Goal: Task Accomplishment & Management: Manage account settings

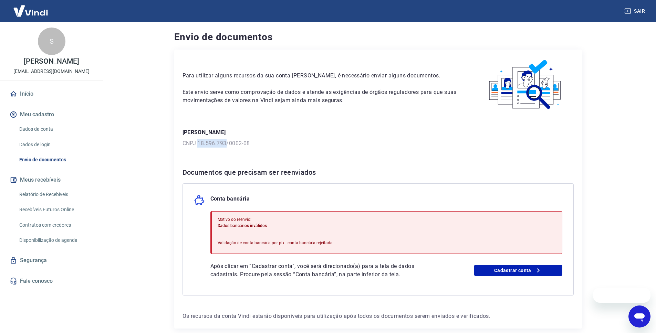
drag, startPoint x: 198, startPoint y: 143, endPoint x: 226, endPoint y: 143, distance: 27.2
click at [226, 143] on p "CNPJ 18.596.793/0002-08" at bounding box center [378, 143] width 391 height 8
click at [224, 157] on div "Para utilizar alguns recursos da sua conta Vindi, é necessário enviar alguns do…" at bounding box center [378, 189] width 408 height 279
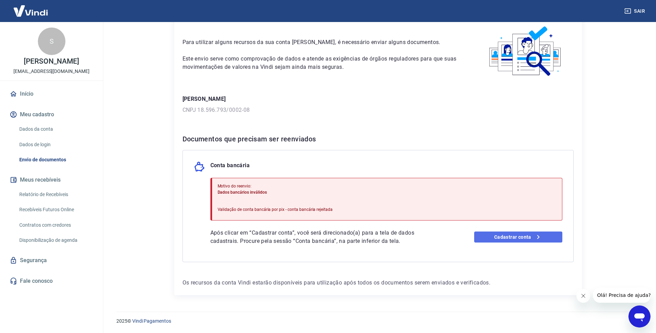
click at [503, 240] on link "Cadastrar conta" at bounding box center [518, 237] width 88 height 11
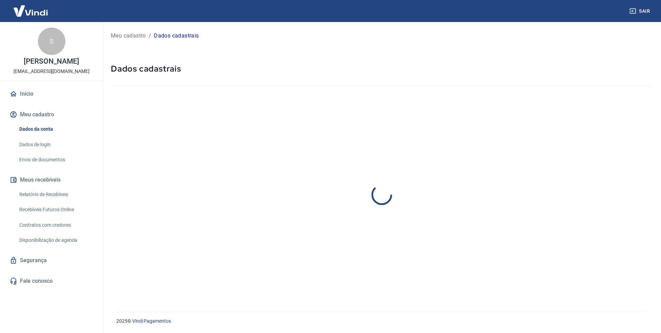
select select "SC"
select select "business"
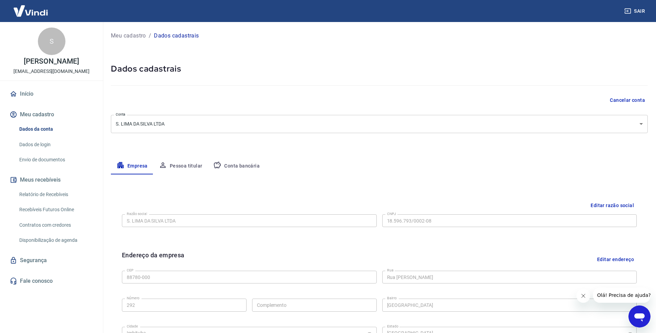
click at [180, 164] on button "Pessoa titular" at bounding box center [180, 166] width 55 height 17
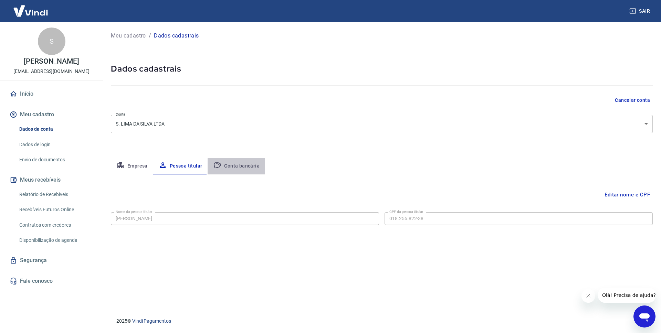
click at [217, 168] on icon "button" at bounding box center [217, 165] width 7 height 7
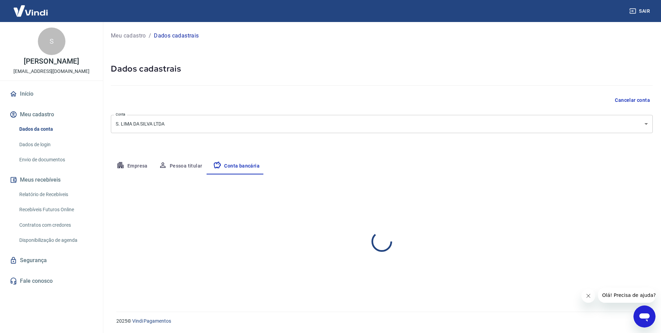
select select "1"
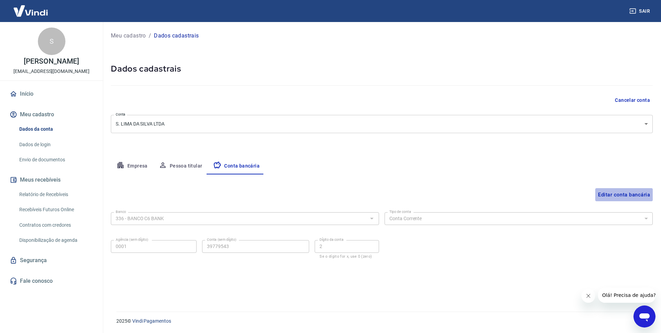
click at [616, 194] on button "Editar conta bancária" at bounding box center [624, 194] width 58 height 13
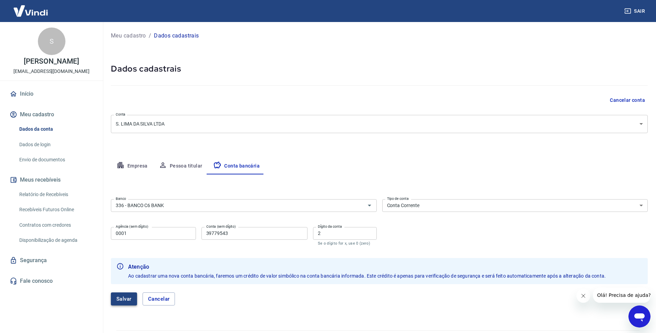
click at [125, 296] on button "Salvar" at bounding box center [124, 299] width 26 height 13
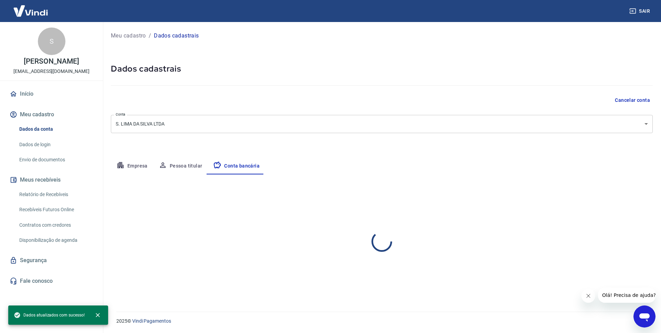
select select "1"
click at [177, 167] on button "Pessoa titular" at bounding box center [180, 166] width 55 height 17
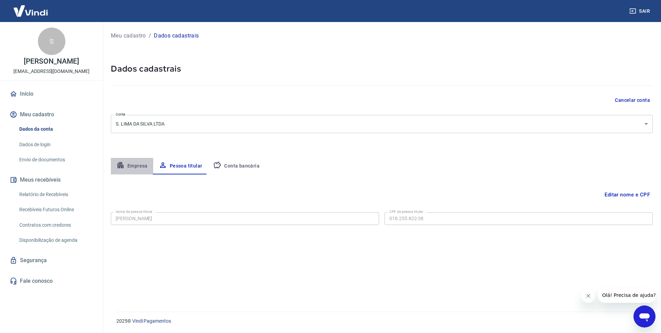
click at [136, 167] on button "Empresa" at bounding box center [132, 166] width 42 height 17
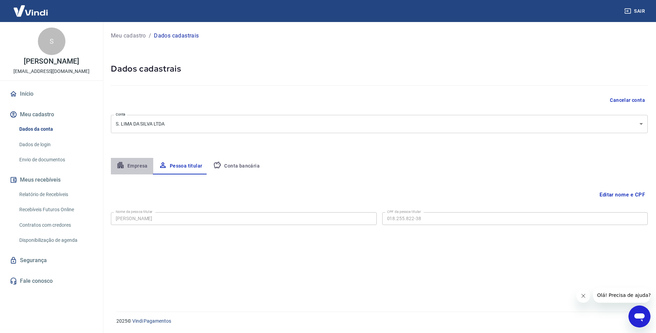
select select "SC"
select select "business"
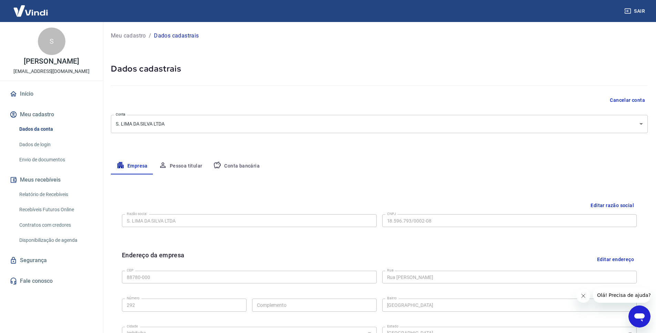
click at [29, 95] on link "Início" at bounding box center [51, 93] width 86 height 15
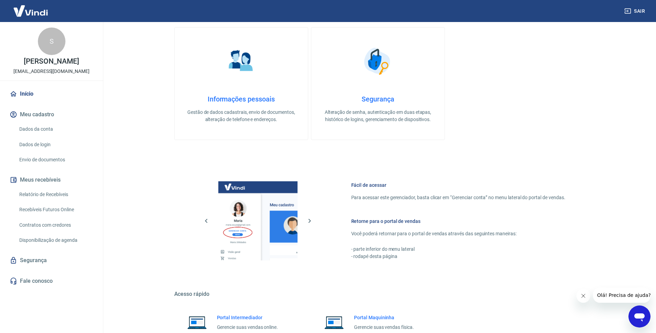
scroll to position [275, 0]
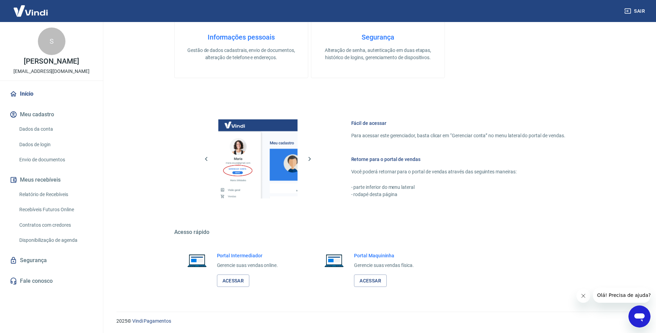
click at [51, 131] on link "Dados da conta" at bounding box center [56, 129] width 78 height 14
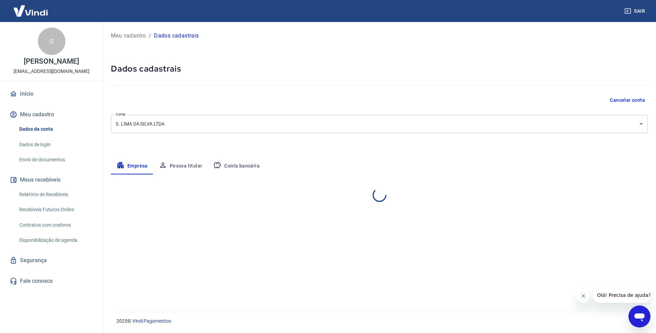
select select "SC"
select select "business"
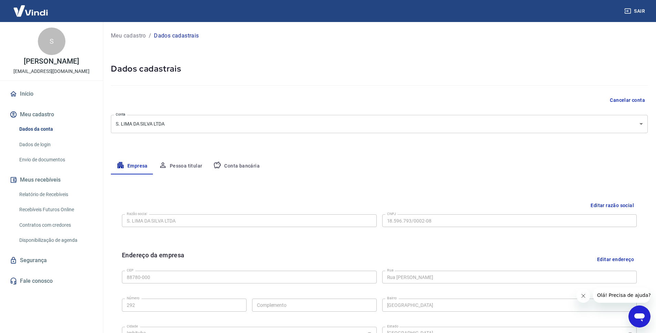
click at [169, 161] on button "Pessoa titular" at bounding box center [180, 166] width 55 height 17
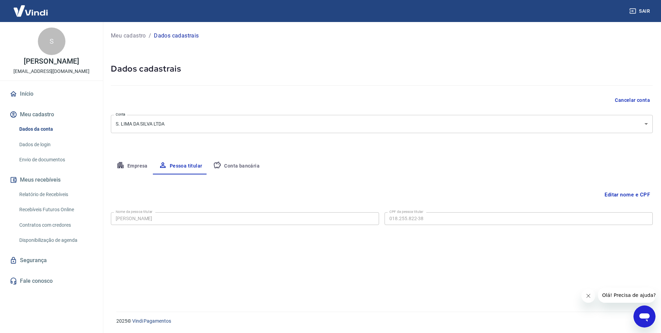
click at [217, 167] on icon "button" at bounding box center [217, 165] width 7 height 7
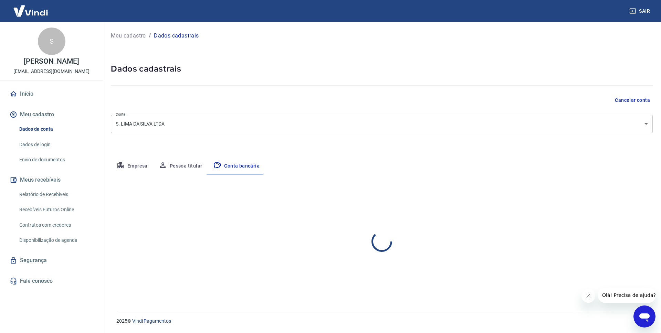
select select "1"
click at [139, 164] on button "Empresa" at bounding box center [132, 166] width 42 height 17
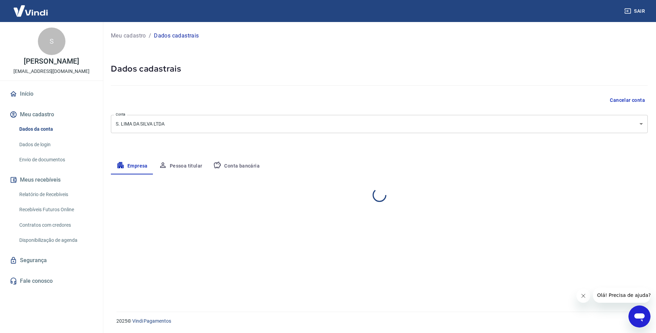
select select "SC"
select select "business"
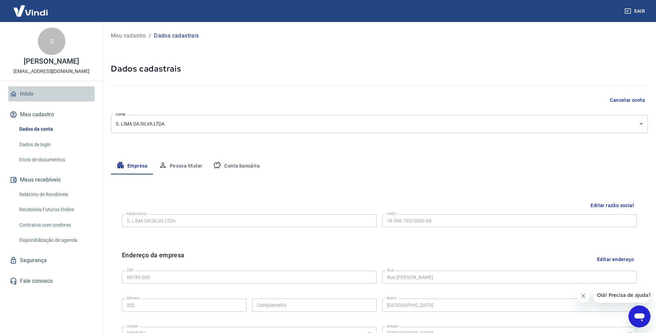
click at [36, 98] on link "Início" at bounding box center [51, 93] width 86 height 15
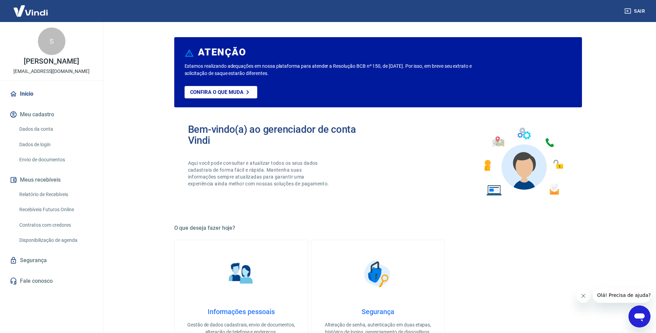
click at [51, 133] on link "Dados da conta" at bounding box center [56, 129] width 78 height 14
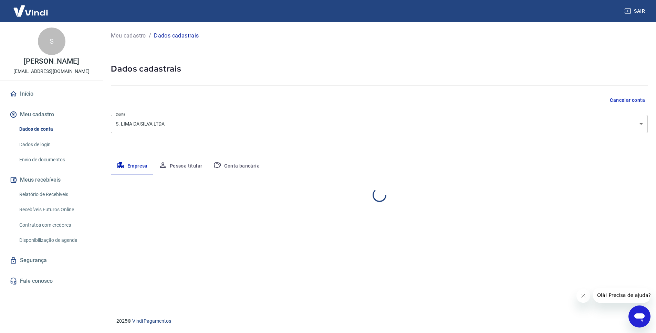
select select "SC"
select select "business"
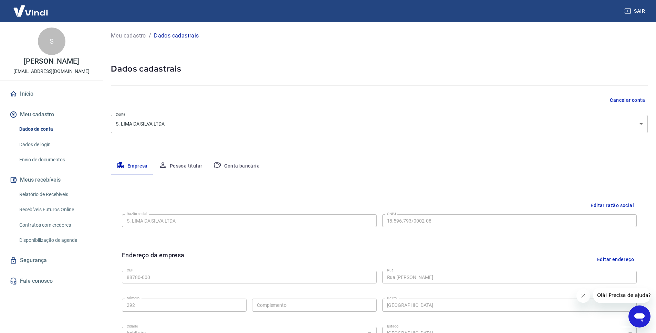
click at [238, 170] on button "Conta bancária" at bounding box center [237, 166] width 58 height 17
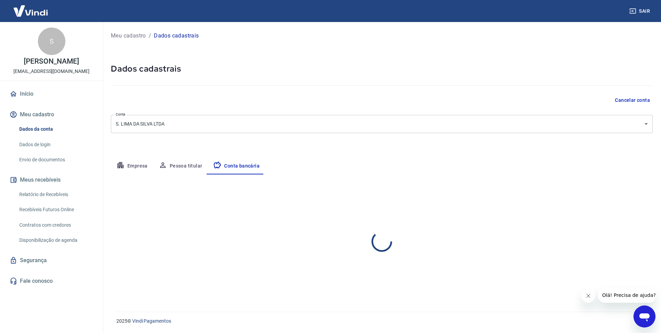
select select "1"
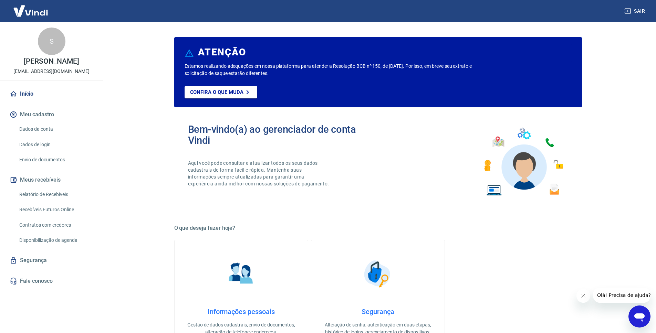
click at [53, 129] on link "Dados da conta" at bounding box center [56, 129] width 78 height 14
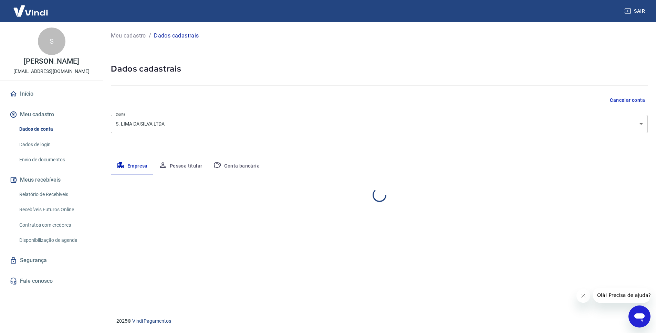
select select "SC"
select select "business"
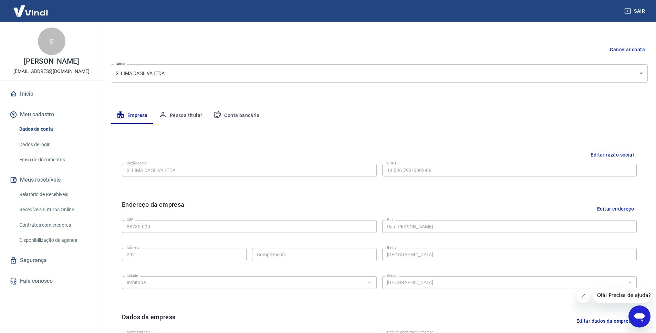
scroll to position [84, 0]
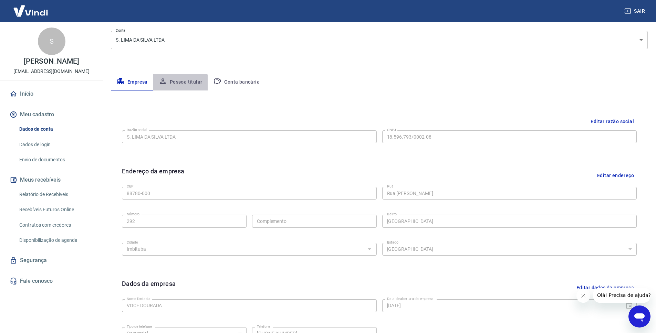
click at [177, 83] on button "Pessoa titular" at bounding box center [180, 82] width 55 height 17
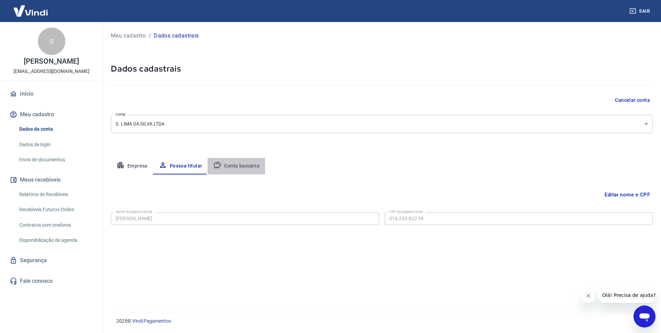
click at [231, 171] on button "Conta bancária" at bounding box center [237, 166] width 58 height 17
select select "1"
click at [134, 164] on button "Empresa" at bounding box center [132, 166] width 42 height 17
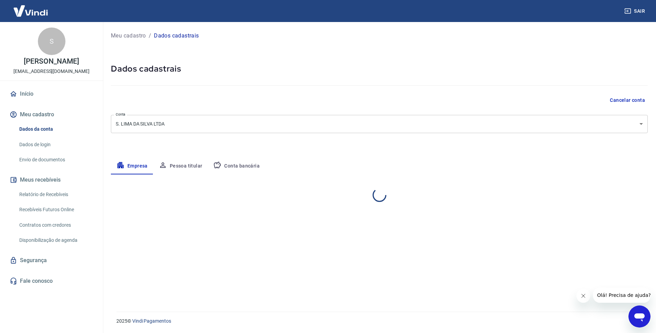
select select "SC"
select select "business"
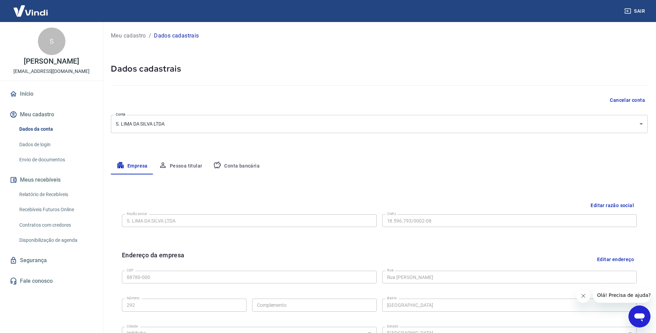
scroll to position [163, 0]
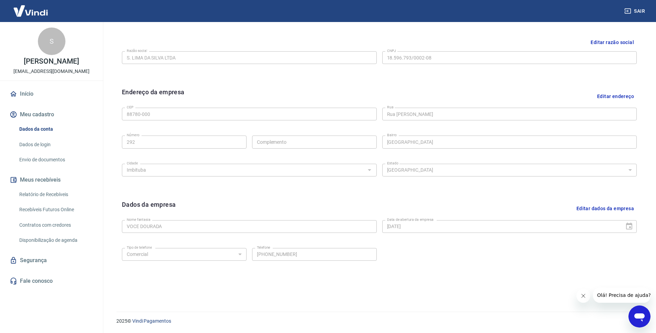
click at [622, 97] on button "Editar endereço" at bounding box center [615, 96] width 42 height 18
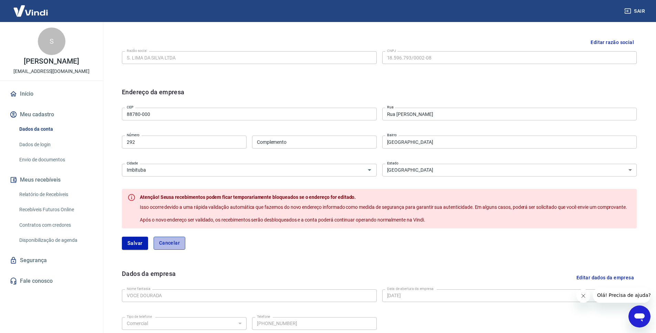
click at [169, 242] on button "Cancelar" at bounding box center [170, 243] width 32 height 13
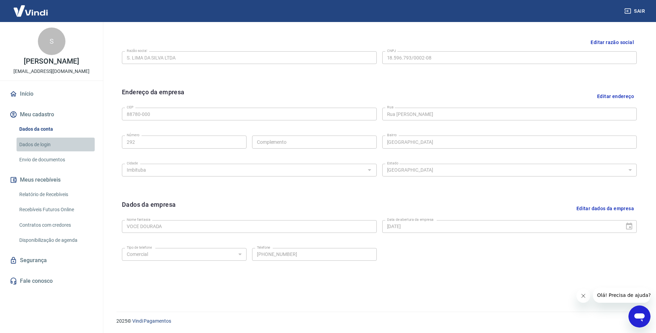
click at [49, 146] on link "Dados de login" at bounding box center [56, 145] width 78 height 14
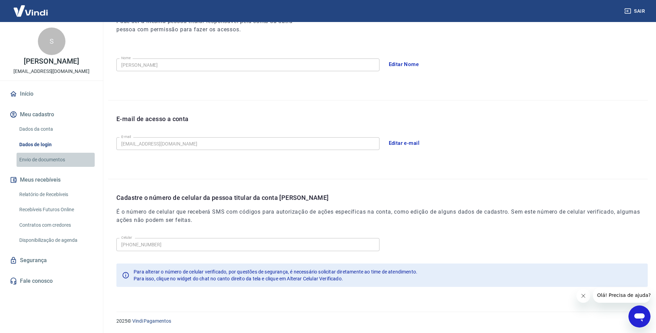
click at [50, 162] on link "Envio de documentos" at bounding box center [56, 160] width 78 height 14
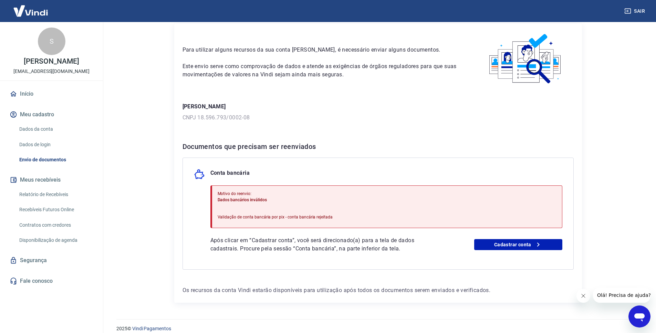
scroll to position [33, 0]
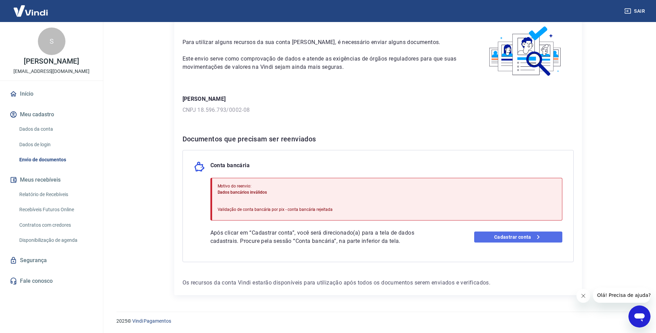
click at [504, 236] on link "Cadastrar conta" at bounding box center [518, 237] width 88 height 11
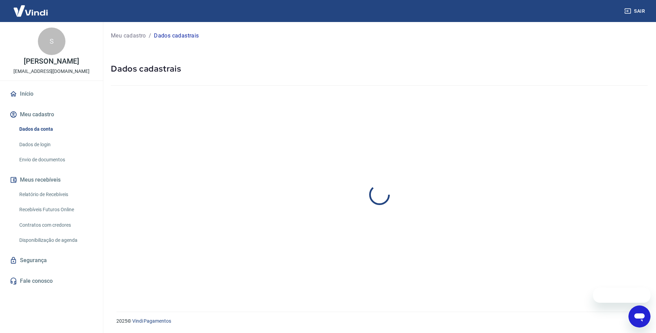
select select "SC"
select select "business"
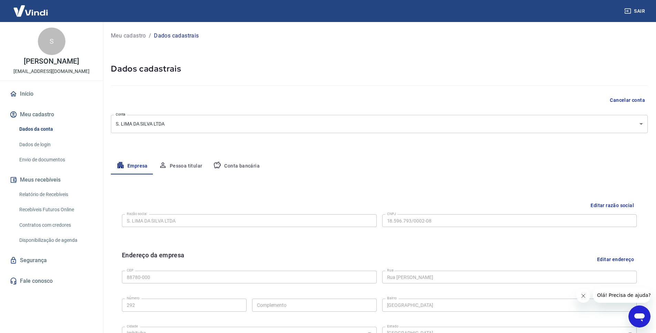
click at [221, 167] on button "Conta bancária" at bounding box center [237, 166] width 58 height 17
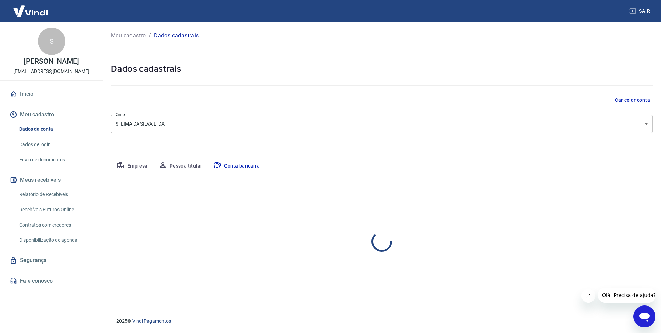
select select "1"
click at [620, 196] on button "Editar conta bancária" at bounding box center [624, 194] width 58 height 13
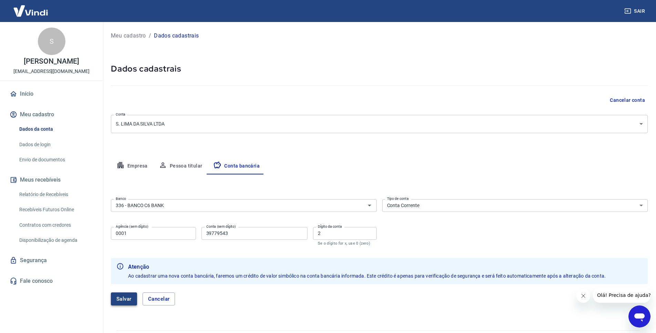
click at [118, 298] on button "Salvar" at bounding box center [124, 299] width 26 height 13
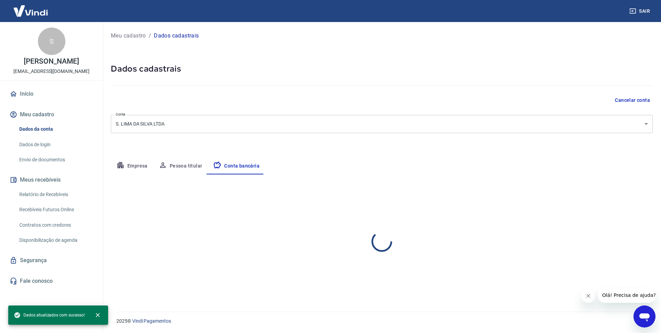
select select "1"
click at [99, 315] on icon "close" at bounding box center [97, 315] width 7 height 7
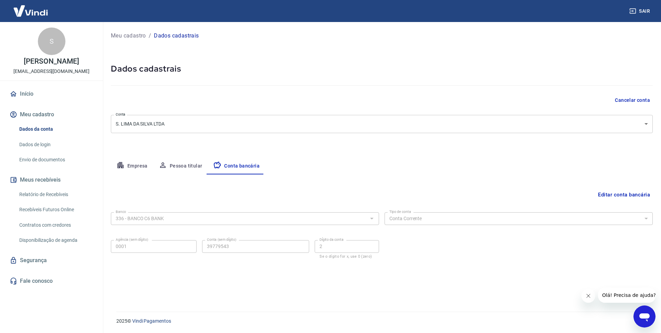
click at [144, 294] on div "Editar conta bancária Banco 336 - BANCO C6 BANK Banco Tipo de conta Conta Corre…" at bounding box center [382, 235] width 542 height 121
click at [29, 96] on link "Início" at bounding box center [51, 93] width 86 height 15
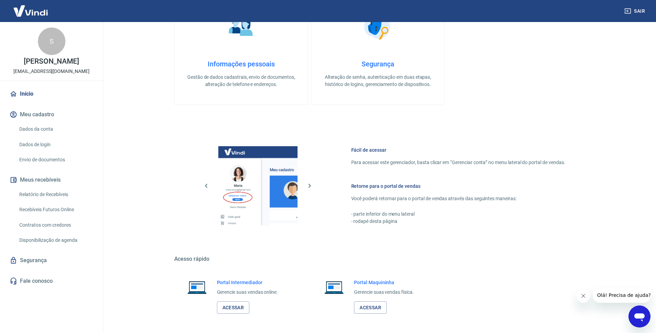
scroll to position [275, 0]
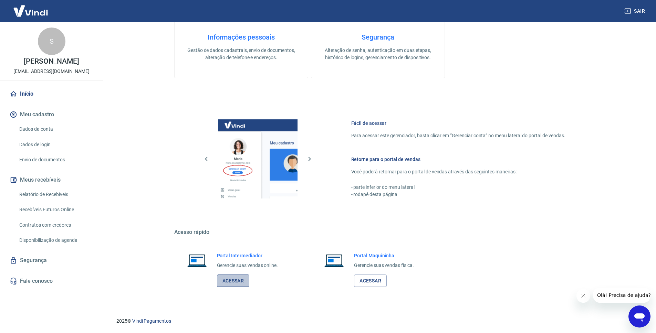
click at [231, 283] on link "Acessar" at bounding box center [233, 281] width 33 height 13
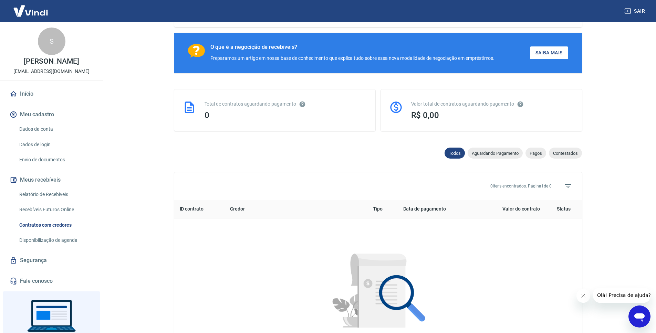
scroll to position [236, 0]
